Goal: Transaction & Acquisition: Download file/media

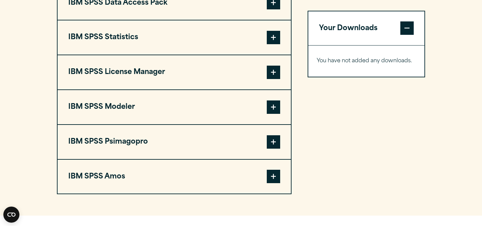
scroll to position [548, 0]
click at [275, 79] on button "IBM SPSS License Manager" at bounding box center [174, 73] width 233 height 34
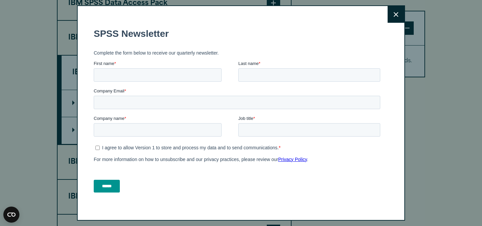
click at [396, 14] on icon at bounding box center [395, 14] width 5 height 5
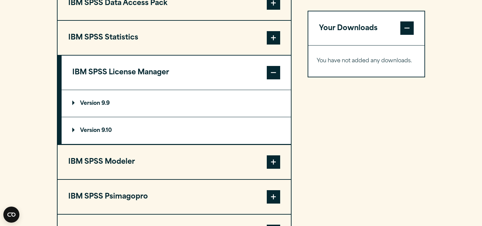
click at [101, 133] on p "Version 9.10" at bounding box center [91, 130] width 39 height 5
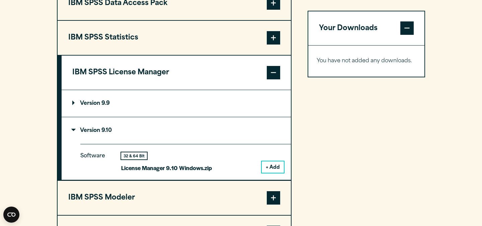
click at [267, 173] on button "+ Add" at bounding box center [273, 166] width 22 height 11
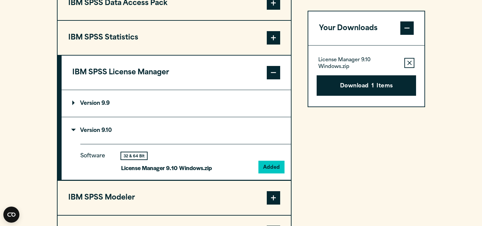
click at [115, 55] on button "IBM SPSS Statistics" at bounding box center [174, 38] width 233 height 34
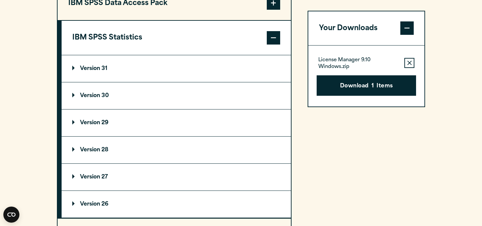
click at [110, 81] on summary "Version 31" at bounding box center [176, 68] width 229 height 27
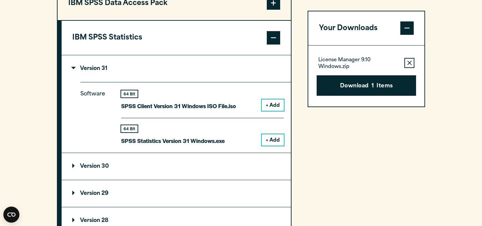
click at [125, 82] on summary "Version 31" at bounding box center [176, 68] width 229 height 27
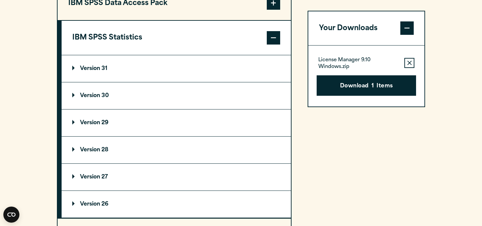
click at [119, 109] on summary "Version 30" at bounding box center [176, 95] width 229 height 27
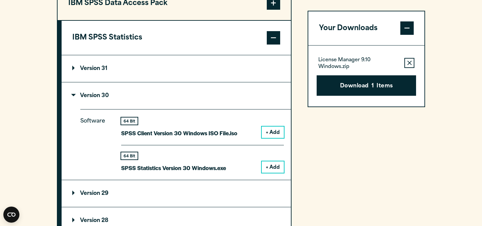
click at [275, 173] on button "+ Add" at bounding box center [273, 166] width 22 height 11
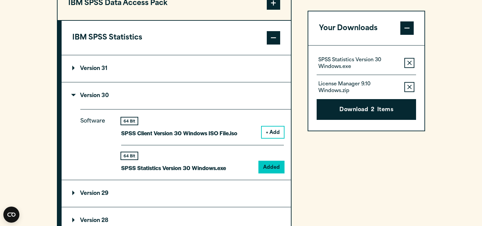
click at [408, 85] on icon "button" at bounding box center [409, 87] width 4 height 5
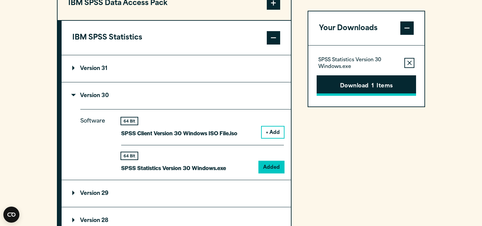
click at [372, 90] on span "1" at bounding box center [372, 86] width 2 height 9
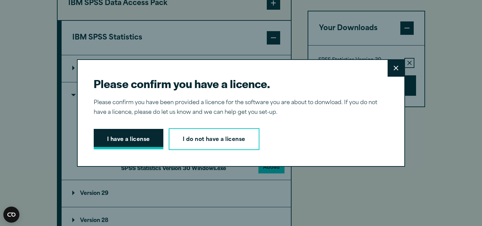
click at [135, 145] on button "I have a license" at bounding box center [129, 139] width 70 height 21
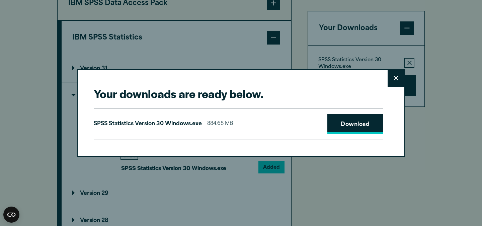
click at [344, 125] on link "Download" at bounding box center [355, 124] width 56 height 21
click at [258, 60] on div "Your downloads are ready below. Close SPSS Statistics Version 30 Windows.exe 88…" at bounding box center [241, 113] width 482 height 226
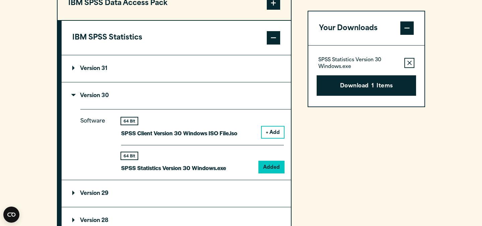
click at [213, 101] on summary "Version 30" at bounding box center [176, 95] width 229 height 27
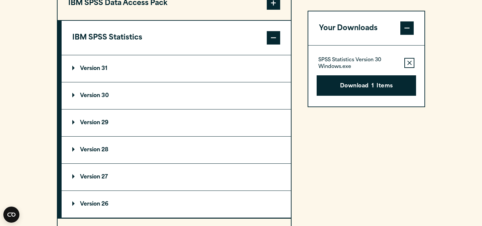
click at [343, 150] on div "Your Downloads SPSS Statistics Version 30 Windows.exe Remove this item from you…" at bounding box center [365, 172] width 117 height 372
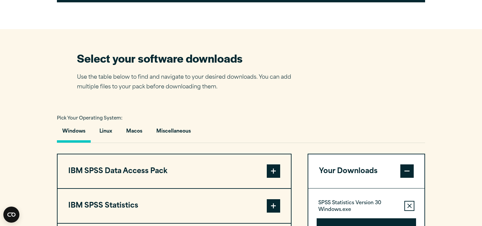
scroll to position [489, 0]
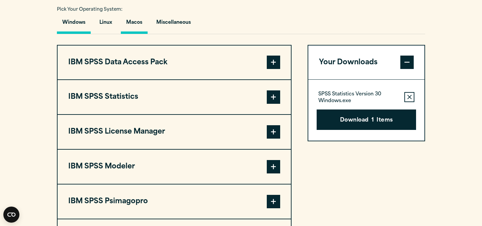
click at [141, 34] on button "Macos" at bounding box center [134, 24] width 27 height 19
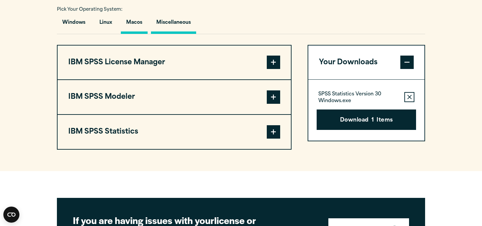
click at [169, 34] on button "Miscellaneous" at bounding box center [173, 24] width 45 height 19
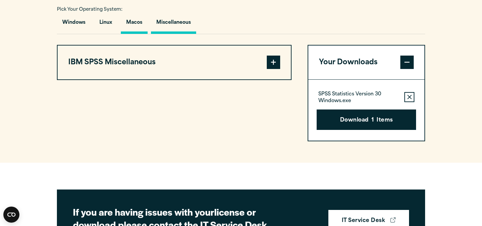
click at [145, 34] on button "Macos" at bounding box center [134, 24] width 27 height 19
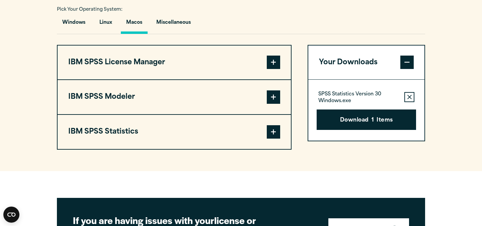
click at [410, 99] on icon "button" at bounding box center [409, 97] width 4 height 5
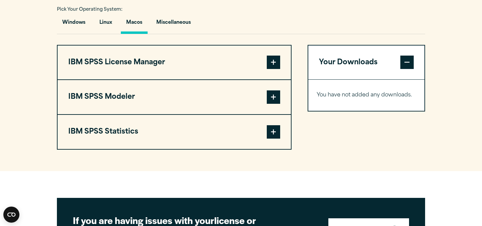
click at [266, 74] on button "IBM SPSS License Manager" at bounding box center [174, 62] width 233 height 34
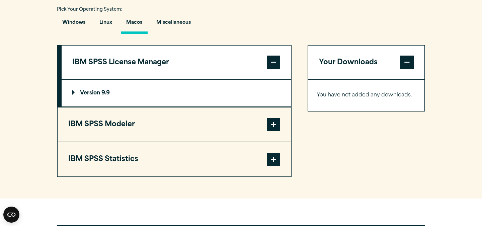
click at [264, 176] on button "IBM SPSS Statistics" at bounding box center [174, 159] width 233 height 34
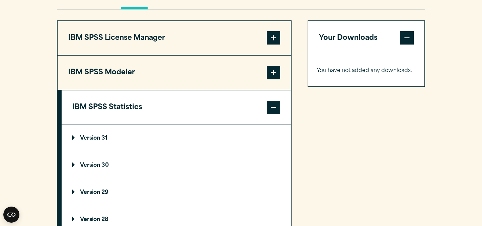
scroll to position [540, 0]
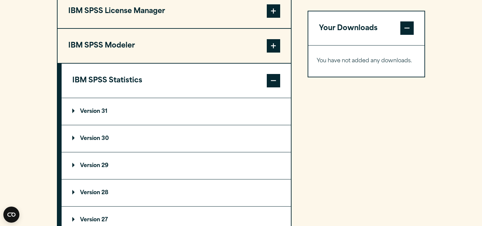
click at [101, 141] on p "Version 30" at bounding box center [90, 138] width 36 height 5
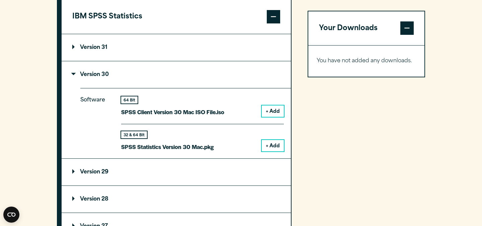
scroll to position [607, 0]
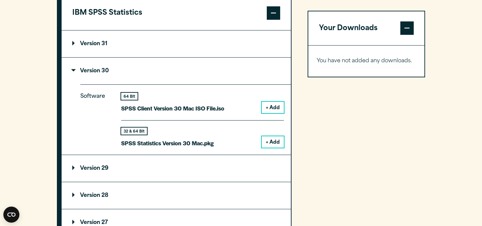
click at [273, 148] on button "+ Add" at bounding box center [273, 141] width 22 height 11
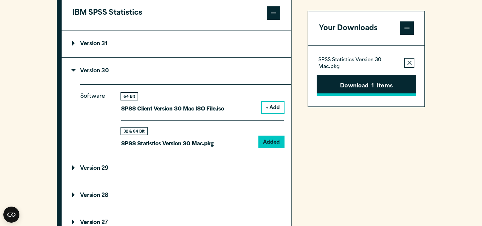
click at [381, 87] on button "Download 1 Items" at bounding box center [365, 85] width 99 height 21
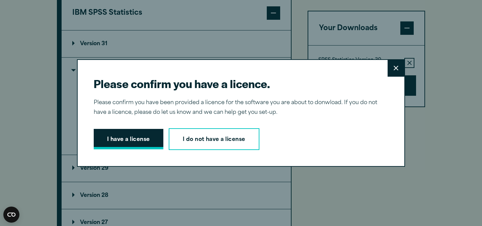
click at [135, 142] on button "I have a license" at bounding box center [129, 139] width 70 height 21
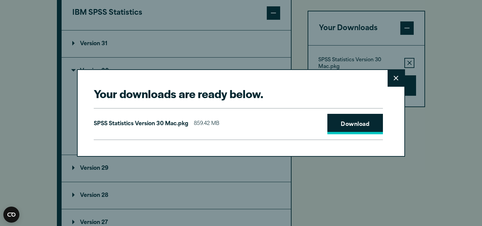
click at [341, 125] on link "Download" at bounding box center [355, 124] width 56 height 21
